Goal: Task Accomplishment & Management: Manage account settings

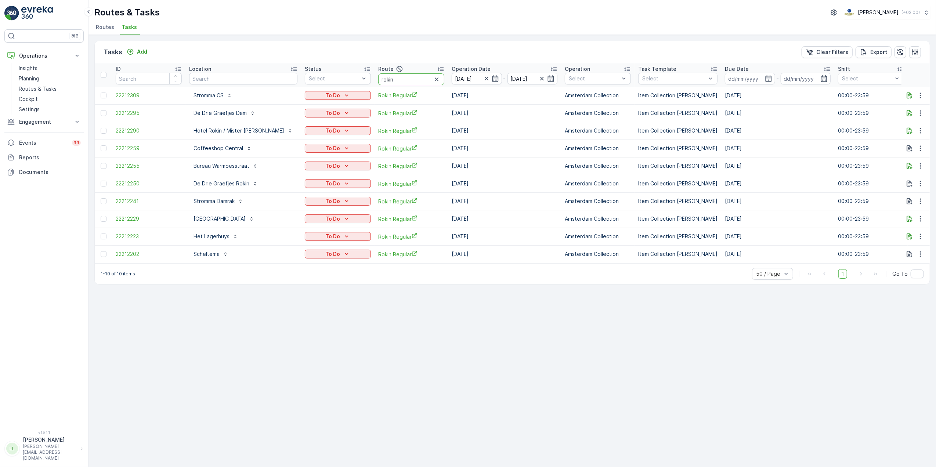
drag, startPoint x: 385, startPoint y: 79, endPoint x: 352, endPoint y: 78, distance: 33.1
click at [352, 78] on tr "ID Location Status Select Route rokin Operation Date [DATE] - [DATE] Operation …" at bounding box center [682, 75] width 1175 height 24
click at [433, 80] on icon "button" at bounding box center [436, 79] width 7 height 7
click at [245, 80] on input "text" at bounding box center [243, 79] width 108 height 12
type input "ved"
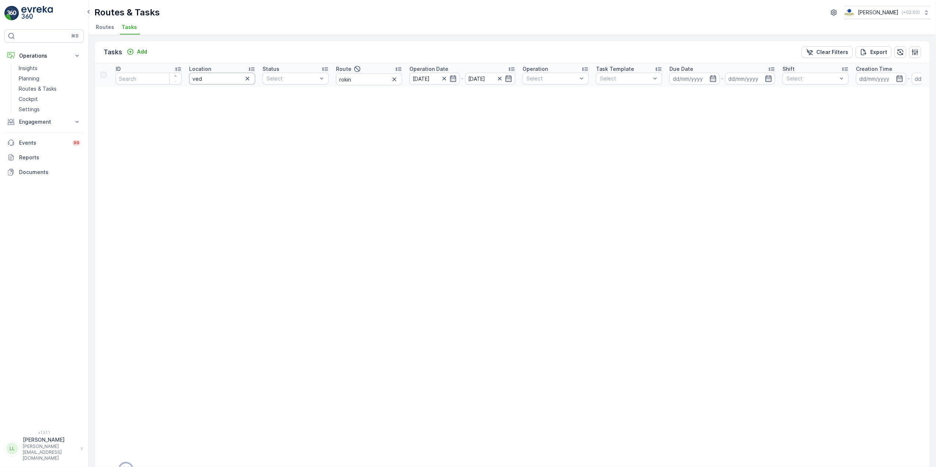
click at [238, 80] on input "ved" at bounding box center [222, 79] width 66 height 12
type input "vend"
click at [449, 80] on icon "button" at bounding box center [452, 78] width 7 height 7
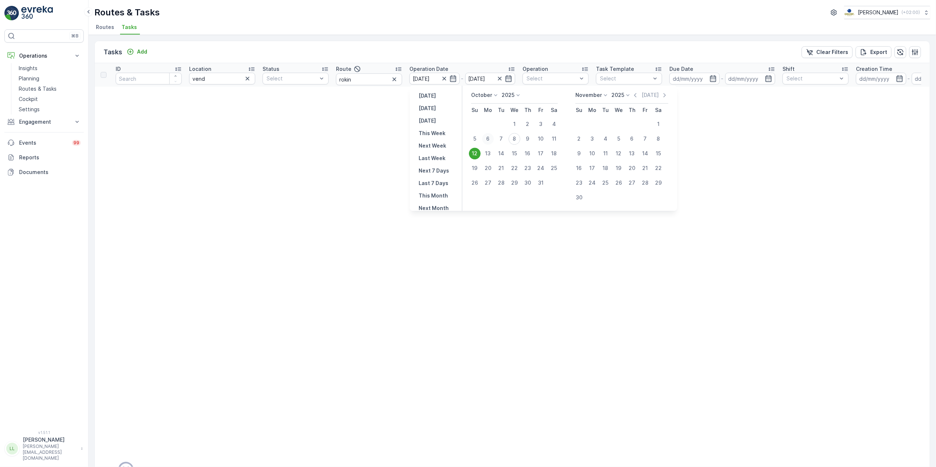
click at [488, 140] on div "6" at bounding box center [488, 139] width 12 height 12
type input "[DATE]"
click at [537, 140] on div "10" at bounding box center [541, 139] width 12 height 12
type input "[DATE]"
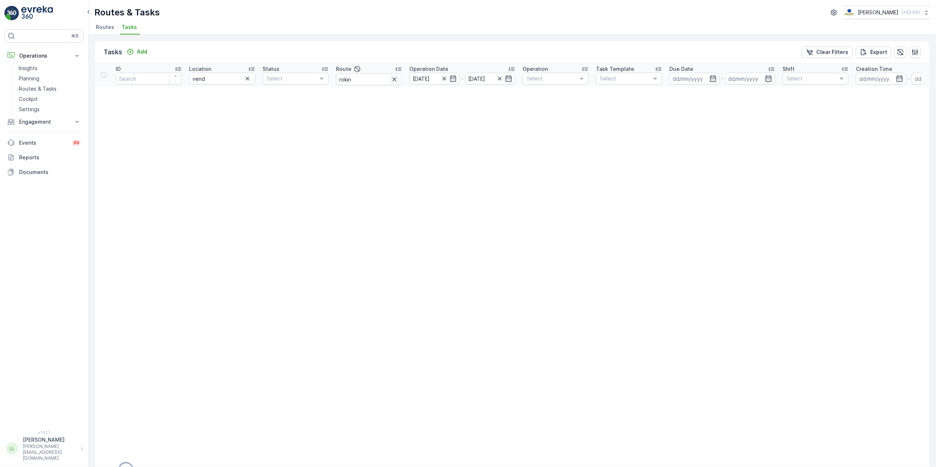
click at [397, 81] on icon "button" at bounding box center [394, 79] width 7 height 7
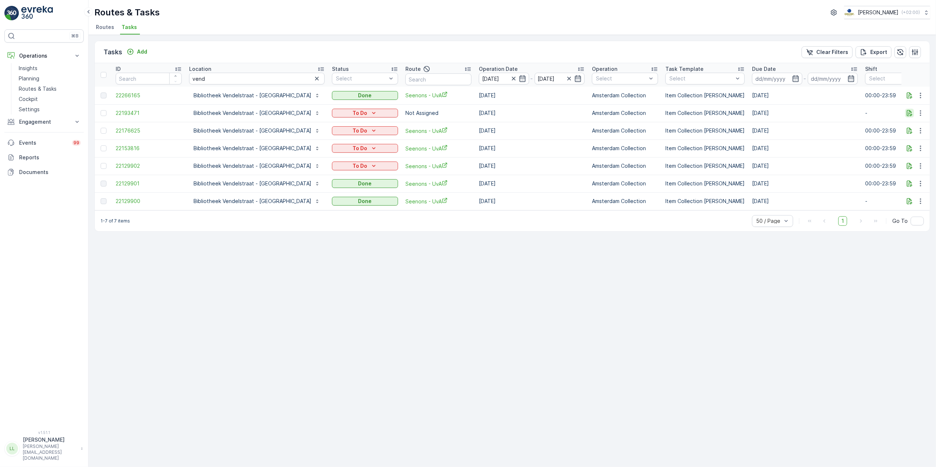
click at [911, 113] on icon "button" at bounding box center [909, 112] width 7 height 7
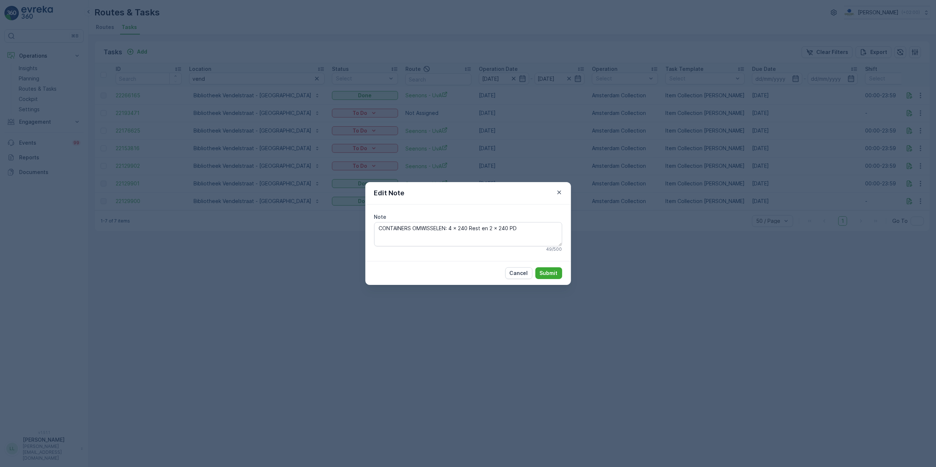
click at [747, 209] on div "Edit Note Note CONTAINERS OMWISSELEN: 4 x 240 Rest en 2 x 240 PD 49 / 500 Cance…" at bounding box center [468, 233] width 936 height 467
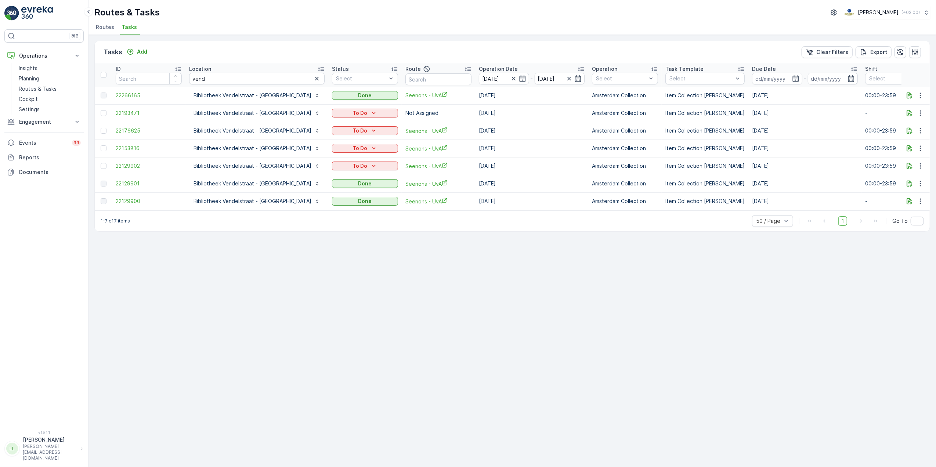
click at [405, 200] on span "Seenons - UvA" at bounding box center [438, 202] width 66 height 8
click at [919, 112] on icon "button" at bounding box center [920, 112] width 7 height 7
click at [920, 143] on div "Change Route" at bounding box center [908, 145] width 55 height 10
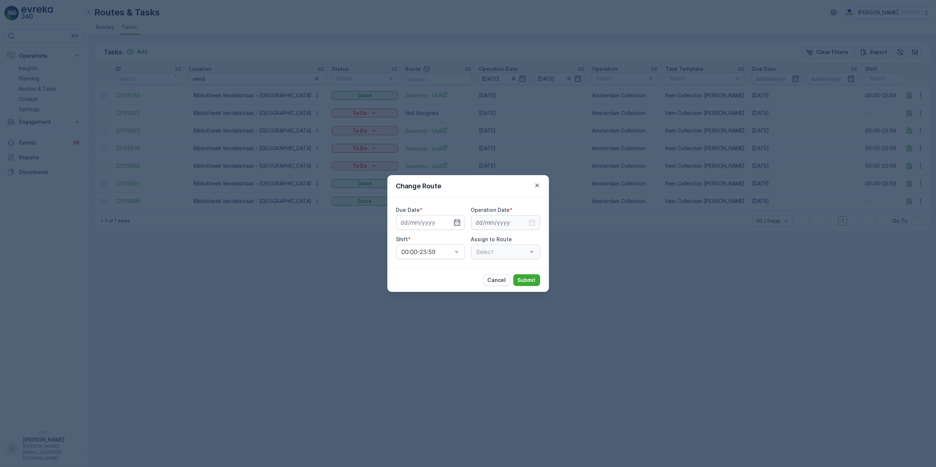
type input "[DATE]"
click at [460, 223] on icon "button" at bounding box center [457, 222] width 6 height 7
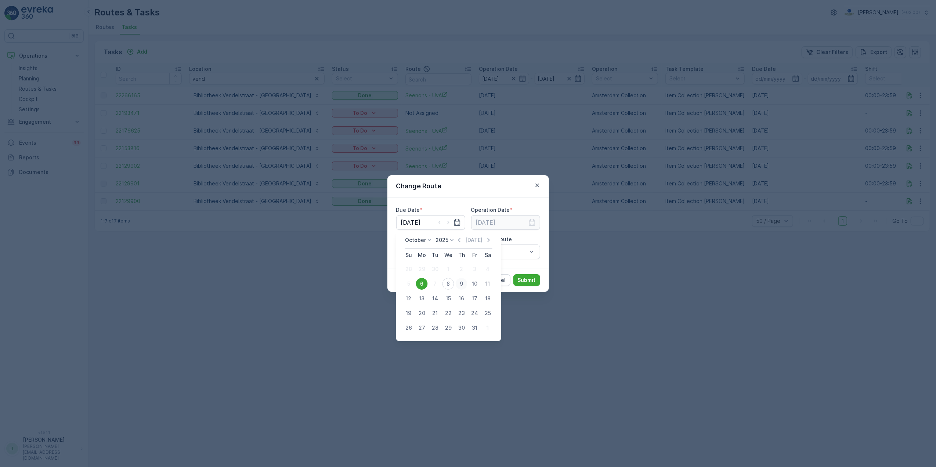
click at [460, 284] on div "9" at bounding box center [462, 284] width 12 height 12
type input "[DATE]"
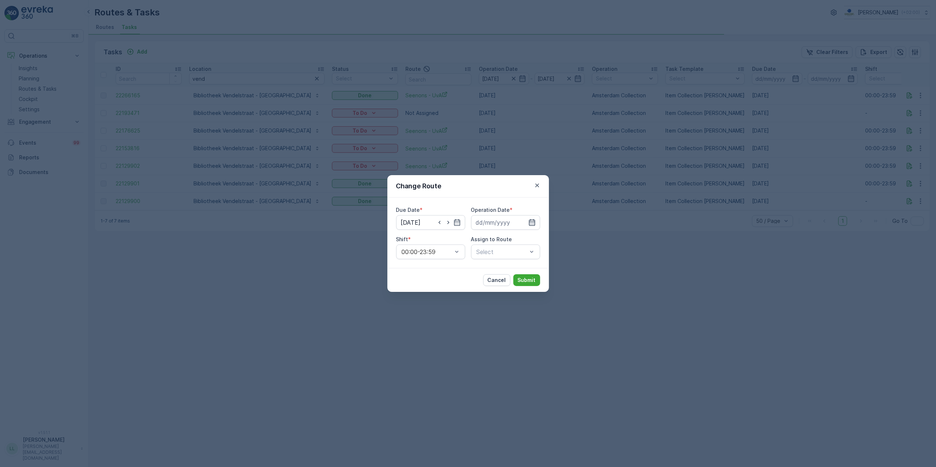
click at [532, 219] on icon "button" at bounding box center [531, 222] width 7 height 7
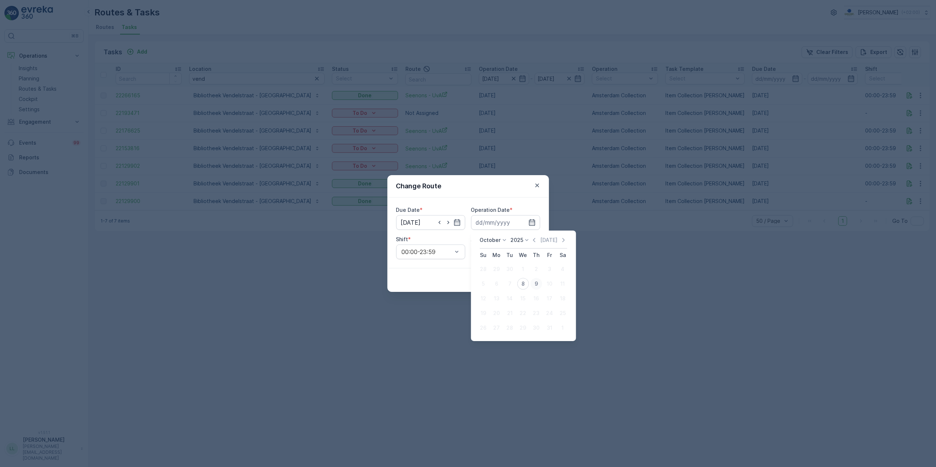
click at [537, 285] on div "9" at bounding box center [537, 284] width 12 height 12
type input "[DATE]"
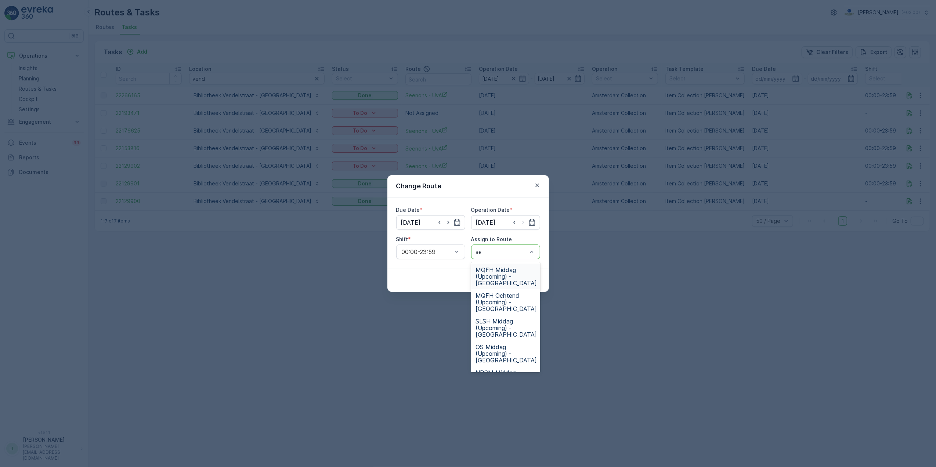
type input "see"
click at [510, 274] on span "Seenons - UvA (Upcoming) - [GEOGRAPHIC_DATA]" at bounding box center [506, 277] width 61 height 20
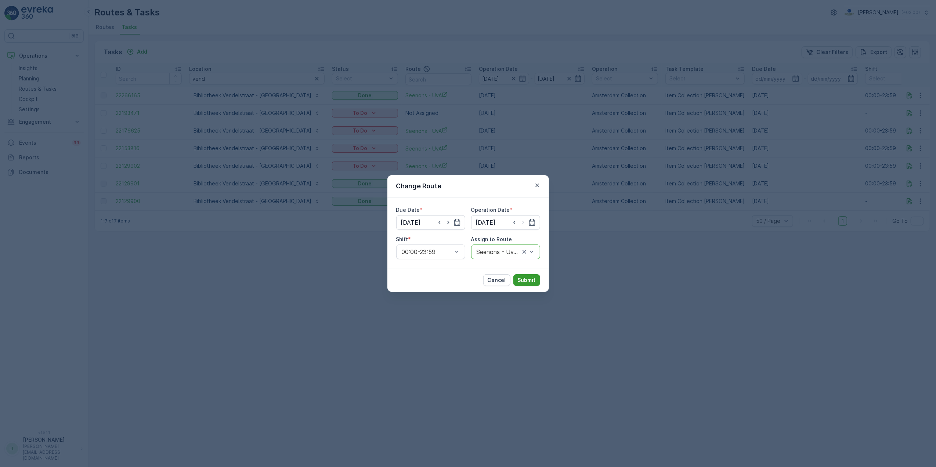
click at [532, 284] on button "Submit" at bounding box center [526, 280] width 27 height 12
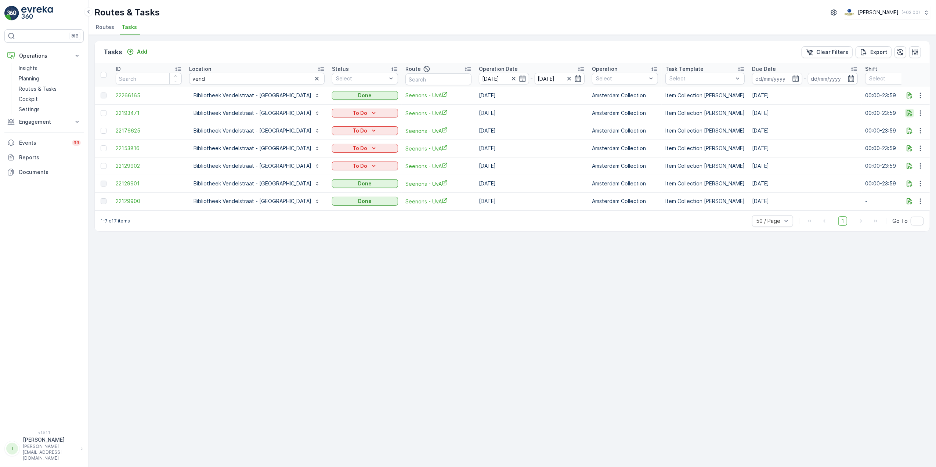
click at [909, 112] on icon "button" at bounding box center [909, 112] width 7 height 7
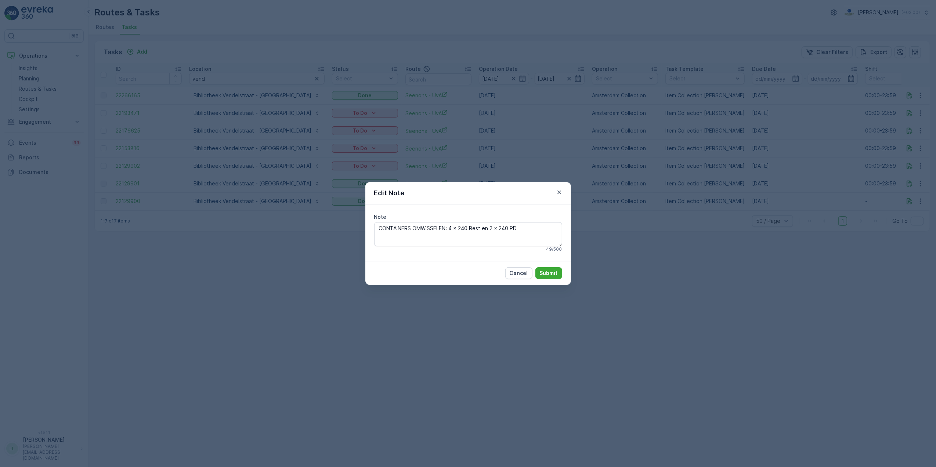
click at [479, 147] on div "Edit Note Note CONTAINERS OMWISSELEN: 4 x 240 Rest en 2 x 240 PD 49 / 500 Cance…" at bounding box center [468, 233] width 936 height 467
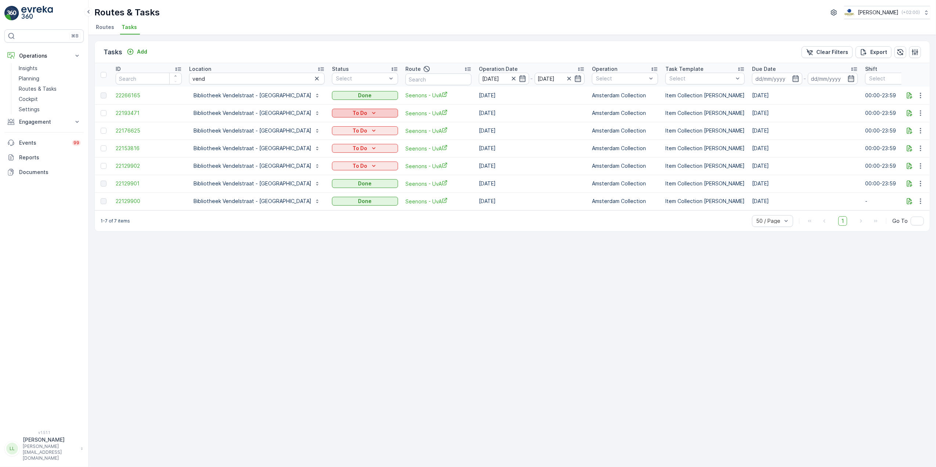
click at [370, 116] on icon "To Do" at bounding box center [373, 112] width 7 height 7
click at [302, 127] on span "Let Op!" at bounding box center [302, 123] width 18 height 7
